Goal: Information Seeking & Learning: Learn about a topic

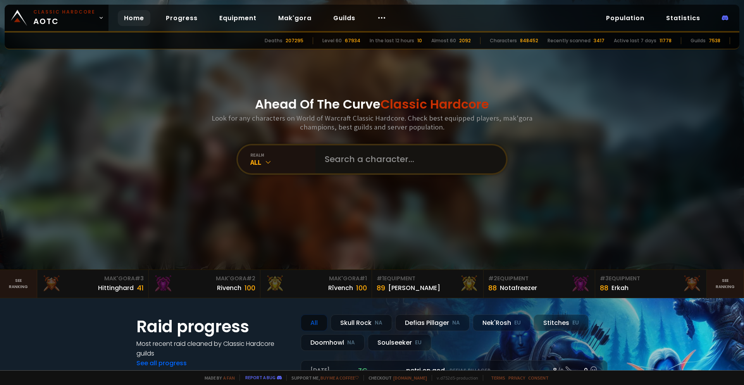
click at [345, 161] on input "text" at bounding box center [408, 159] width 177 height 28
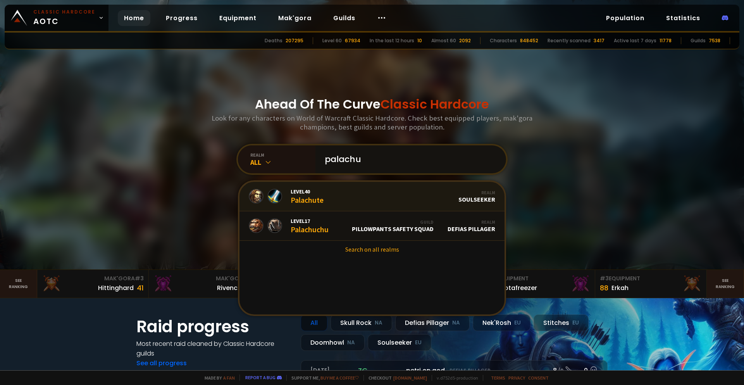
type input "palachu"
click at [345, 196] on link "Level 40 Palachute Realm Soulseeker" at bounding box center [372, 196] width 265 height 29
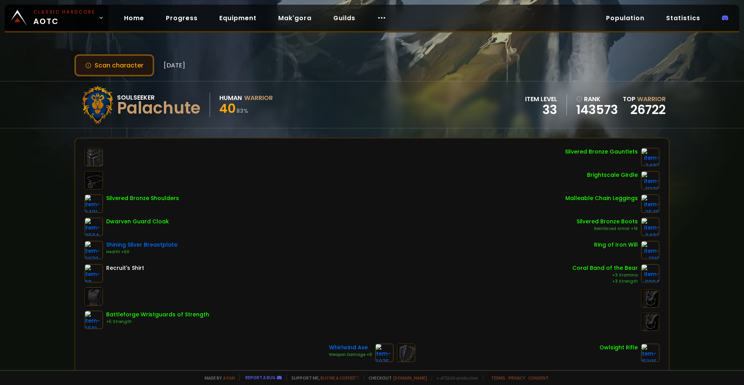
click at [126, 72] on button "Scan character" at bounding box center [114, 65] width 80 height 22
click at [141, 64] on button "Scan character" at bounding box center [114, 65] width 80 height 22
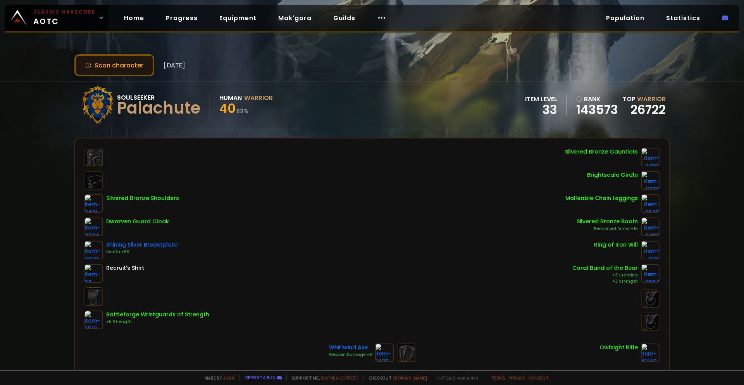
click at [141, 64] on button "Scan character" at bounding box center [114, 65] width 80 height 22
click at [142, 14] on link "Home" at bounding box center [134, 18] width 33 height 16
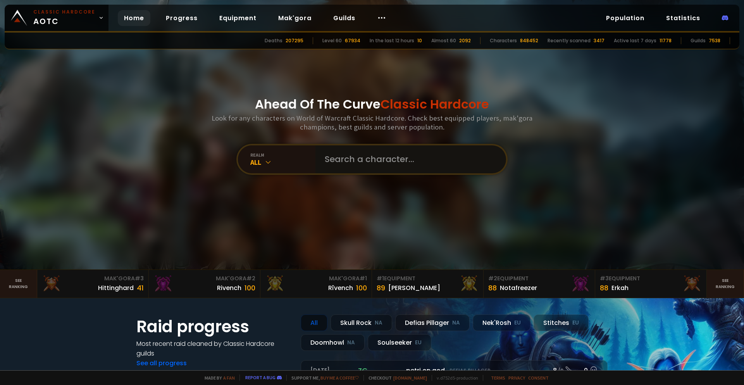
click at [339, 157] on input "text" at bounding box center [408, 159] width 177 height 28
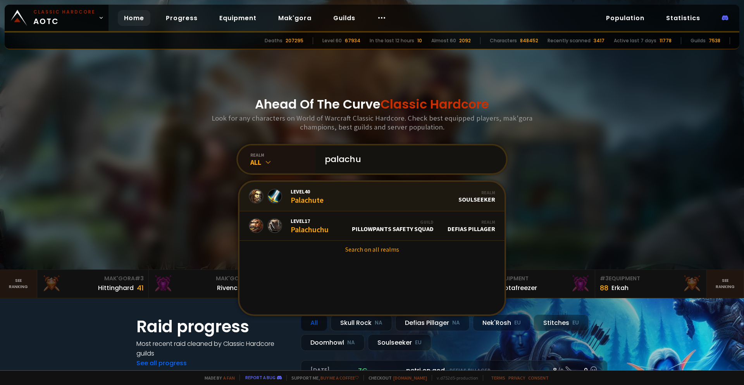
type input "palachu"
click at [328, 194] on link "Level 40 Palachute Realm Soulseeker" at bounding box center [372, 196] width 265 height 29
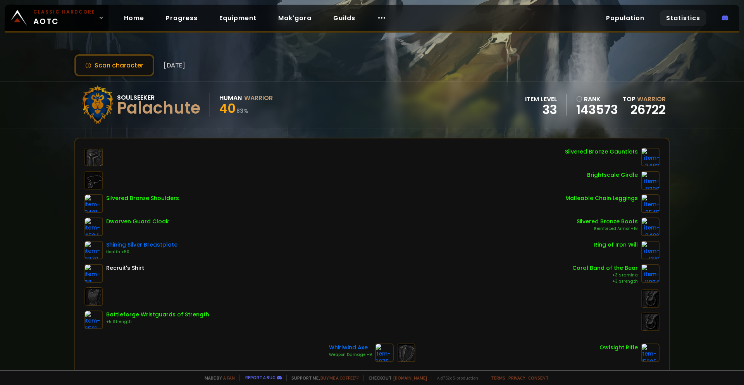
click at [674, 14] on link "Statistics" at bounding box center [683, 18] width 47 height 16
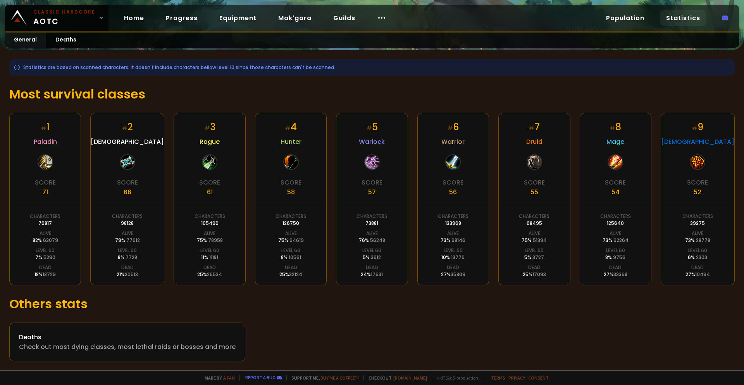
scroll to position [86, 0]
click at [37, 337] on div "Deaths" at bounding box center [127, 337] width 217 height 10
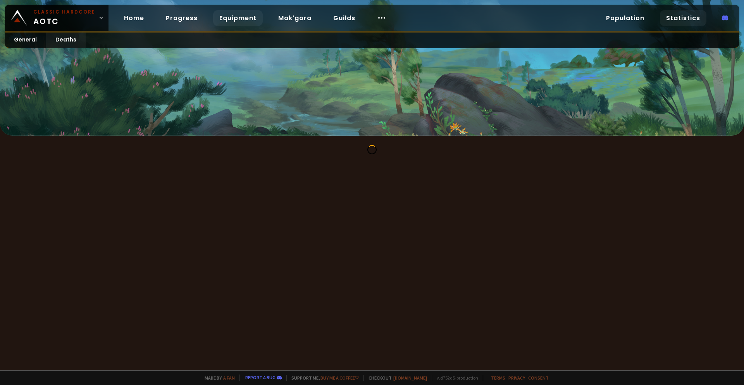
click at [227, 21] on link "Equipment" at bounding box center [238, 18] width 50 height 16
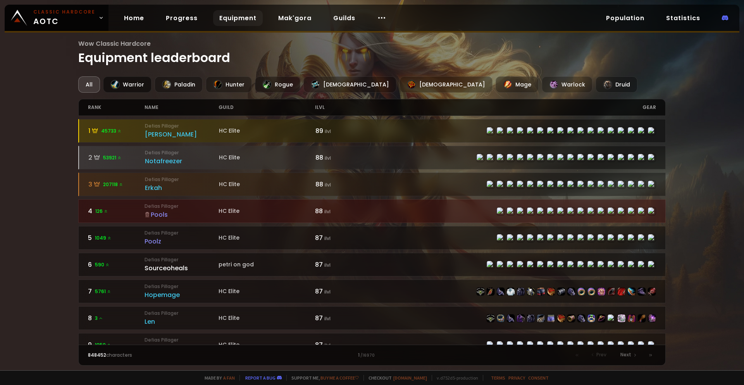
click at [131, 89] on div "Warrior" at bounding box center [127, 84] width 48 height 16
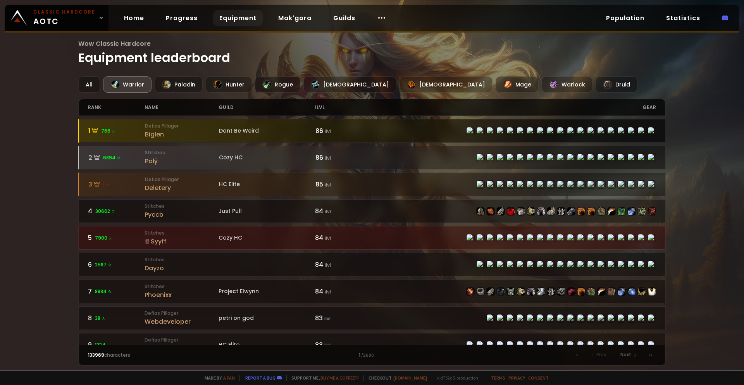
click at [97, 131] on icon at bounding box center [94, 130] width 5 height 4
